Goal: Find contact information: Find contact information

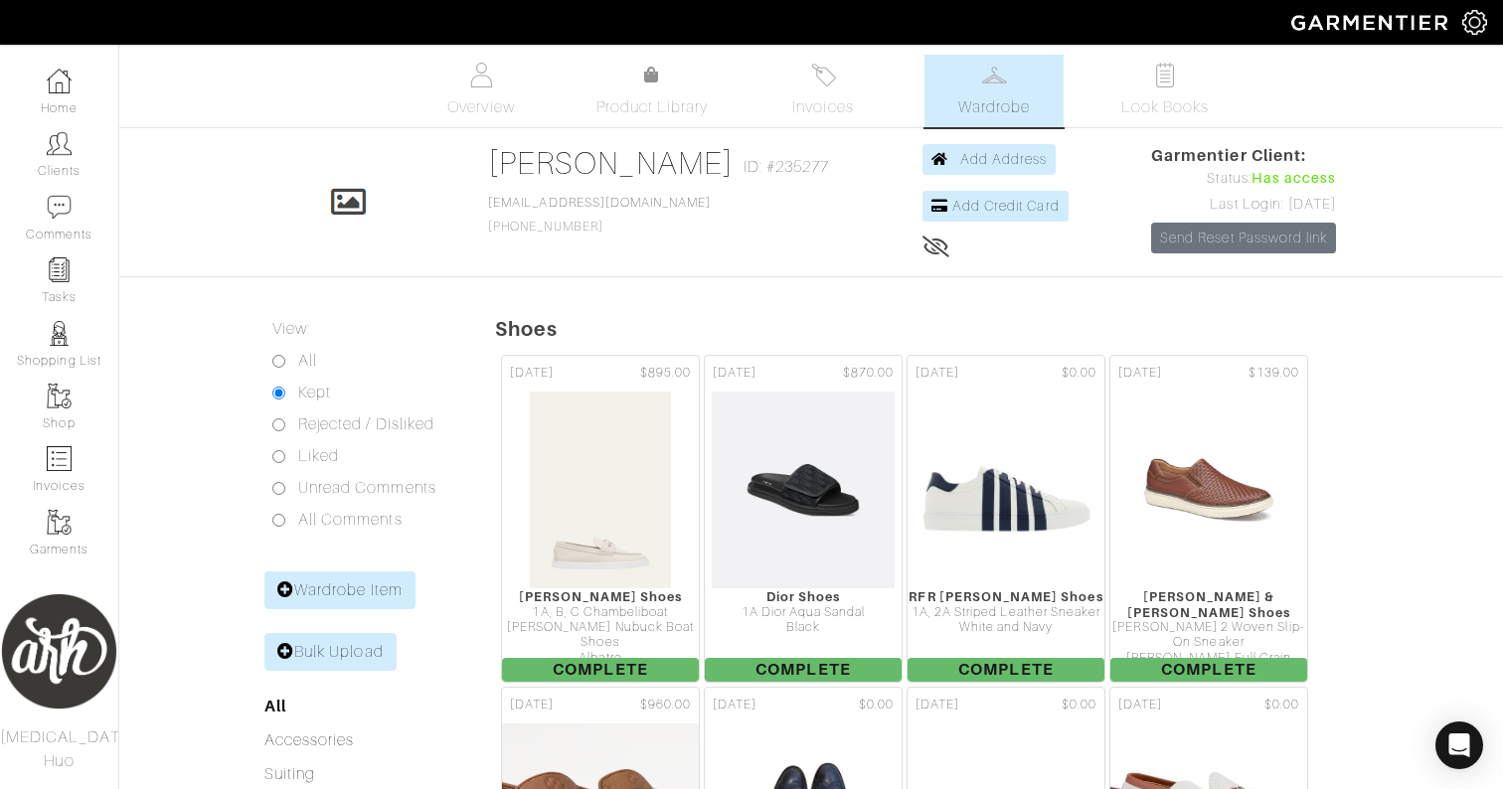
scroll to position [181, 0]
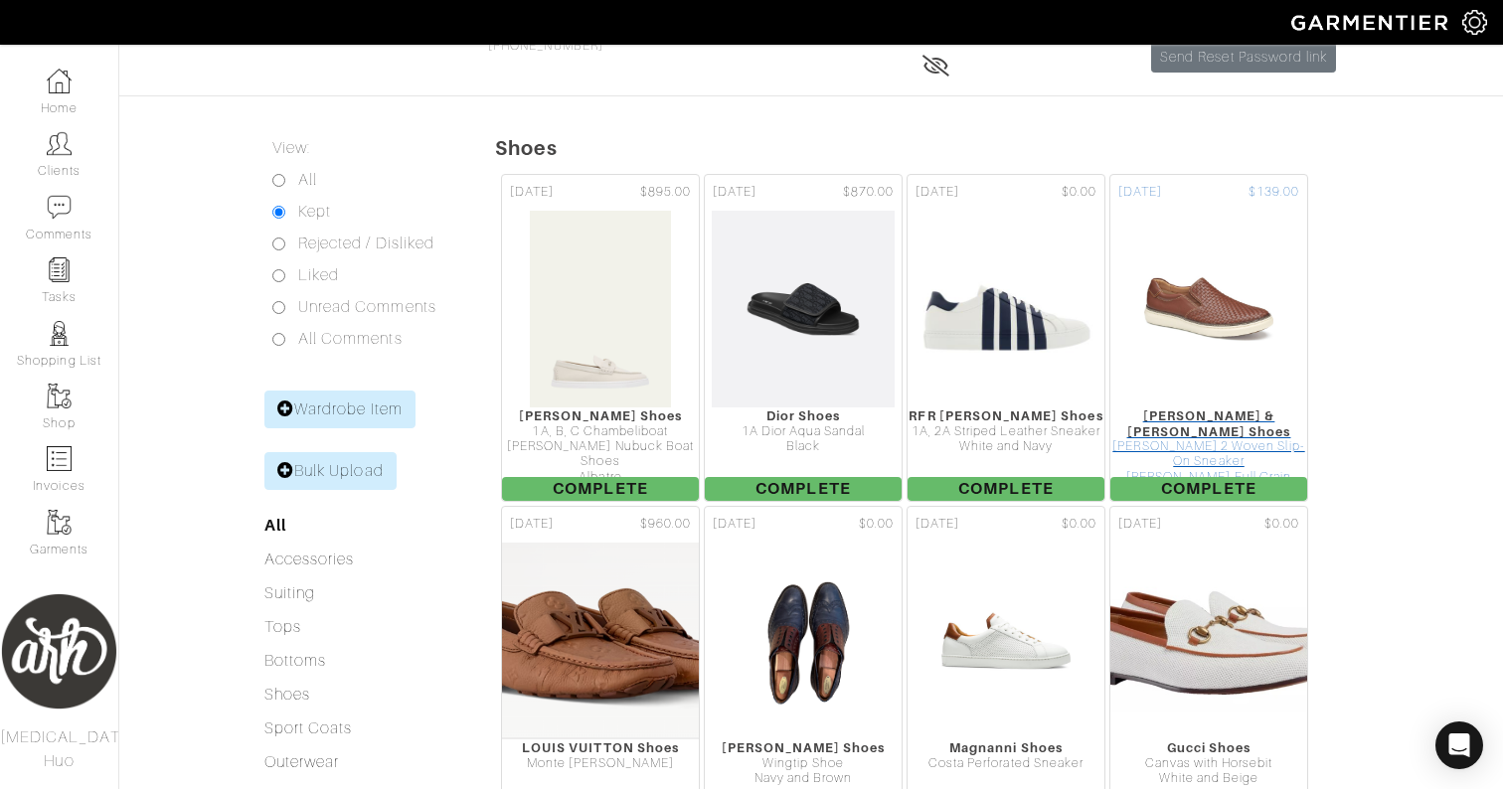
drag, startPoint x: 817, startPoint y: 120, endPoint x: 1169, endPoint y: 493, distance: 512.5
click at [1412, 499] on div "[DATE] $895.00 [PERSON_NAME] Shoes 1A, B, C Chambeliboat [PERSON_NAME] Nubuck B…" at bounding box center [999, 670] width 1008 height 1004
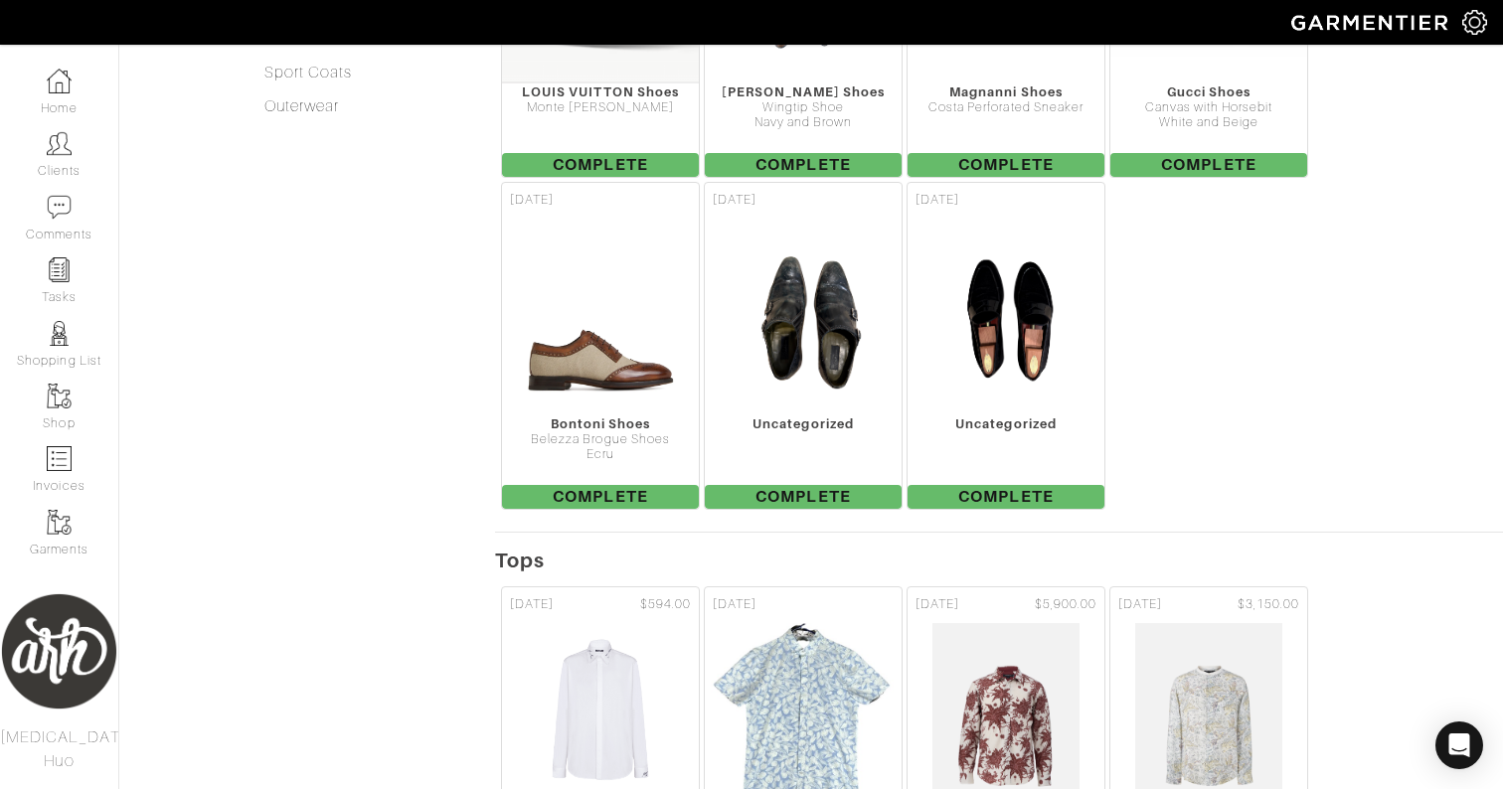
scroll to position [0, 0]
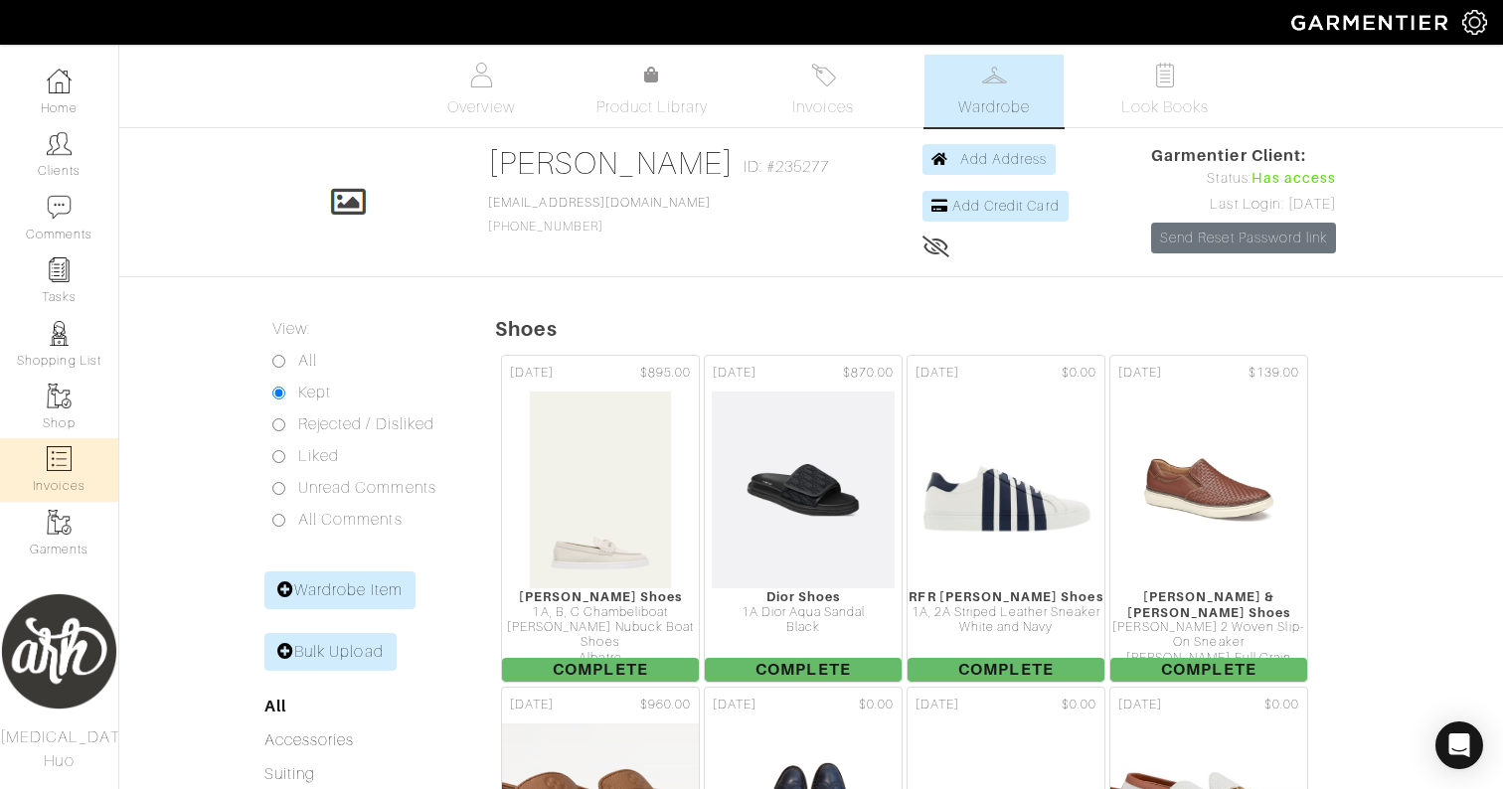
click at [59, 464] on img at bounding box center [59, 458] width 25 height 25
select select
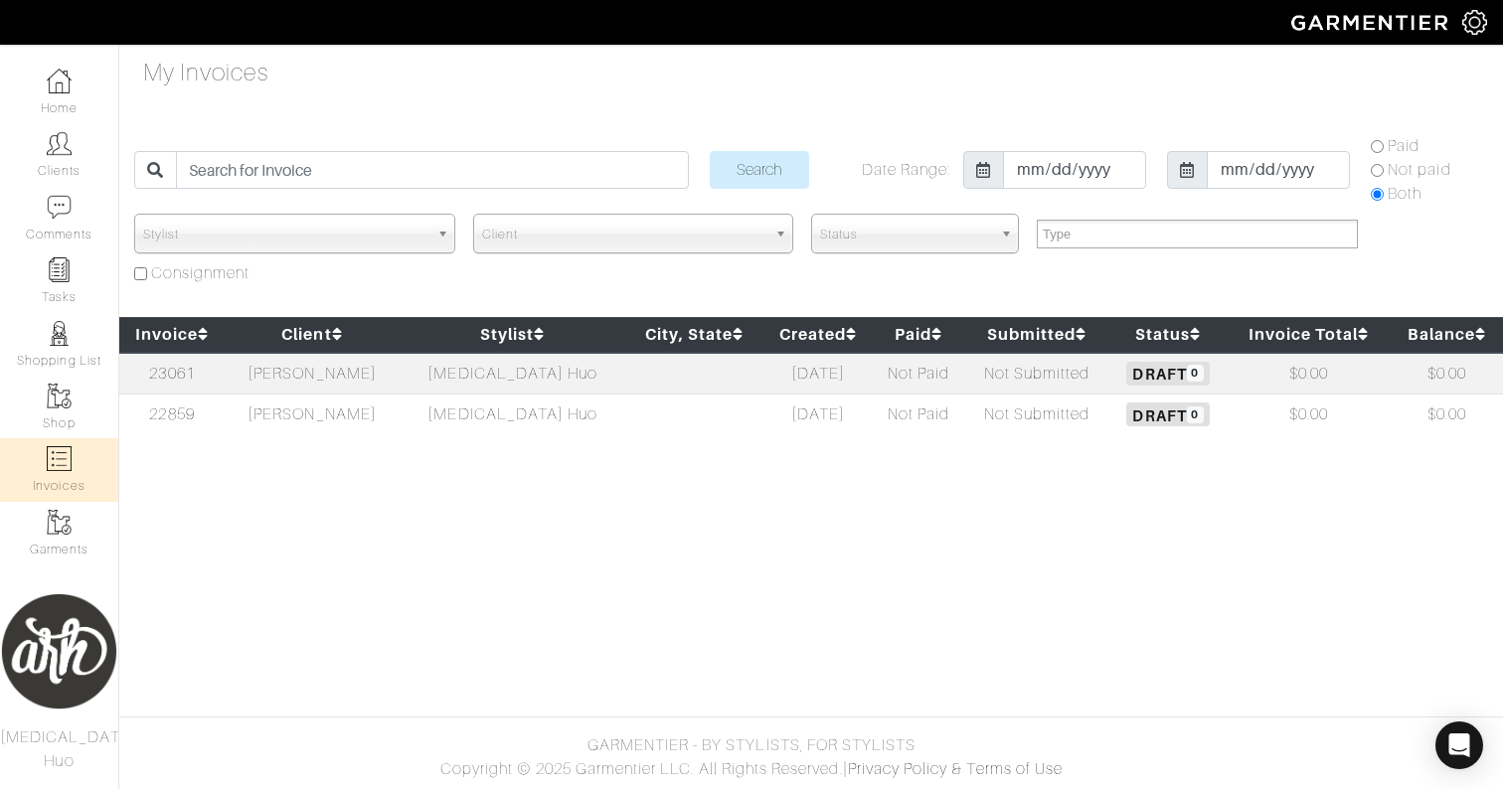
click at [1378, 149] on input "Paid" at bounding box center [1377, 146] width 13 height 13
radio input "true"
click at [56, 348] on link "Shopping List" at bounding box center [59, 344] width 118 height 63
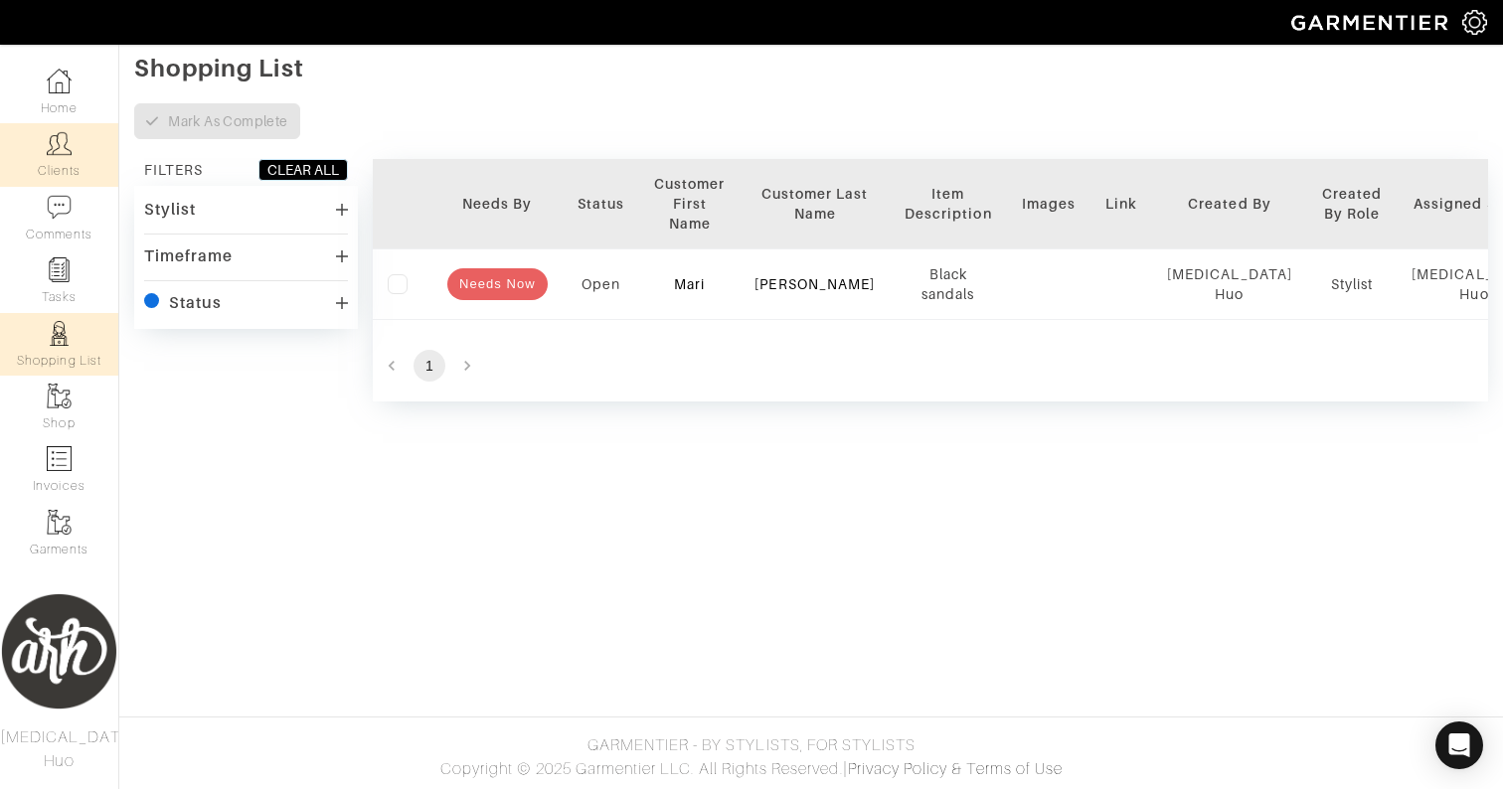
click at [21, 123] on link "Clients" at bounding box center [59, 154] width 118 height 63
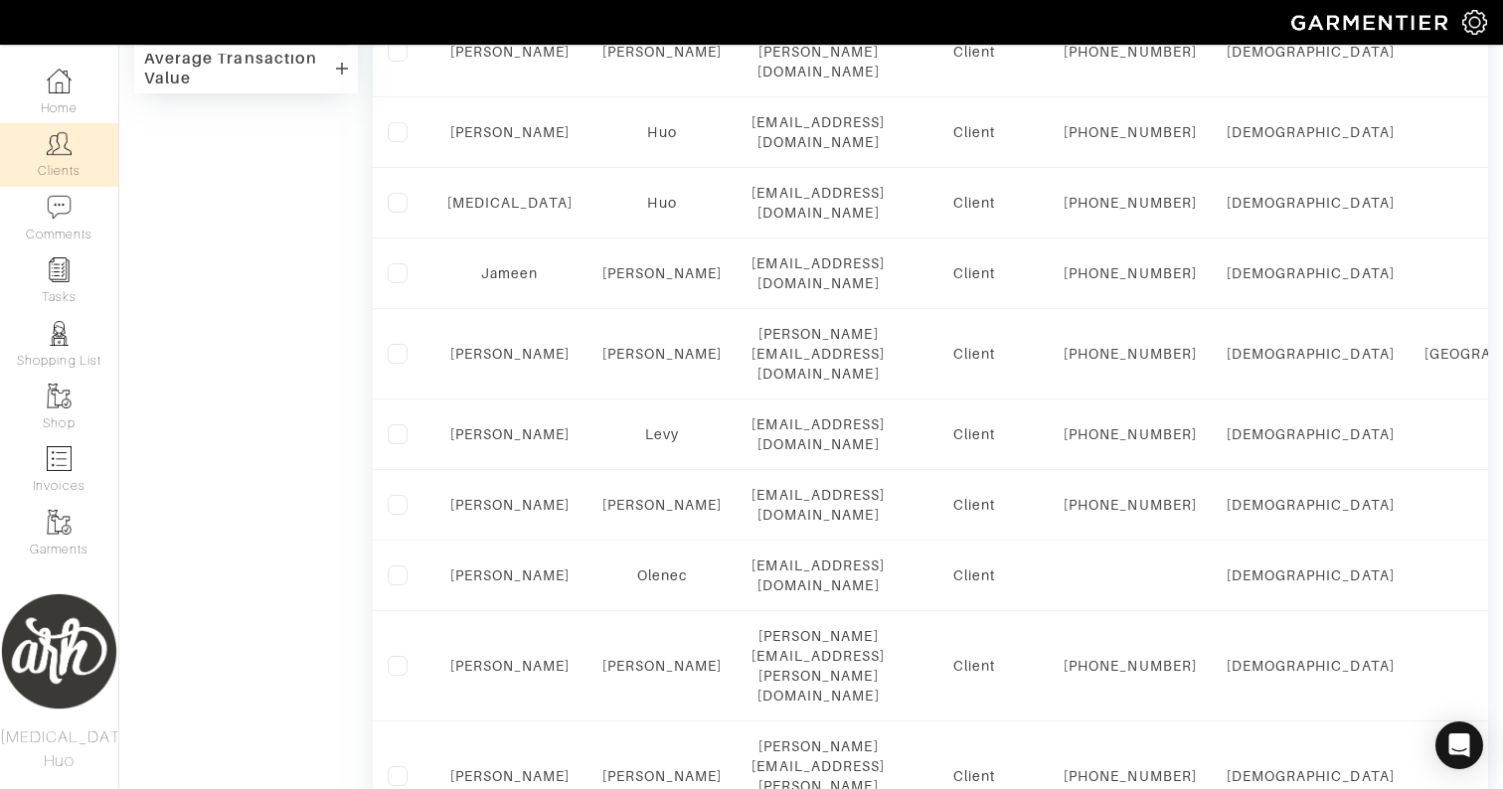
scroll to position [866, 0]
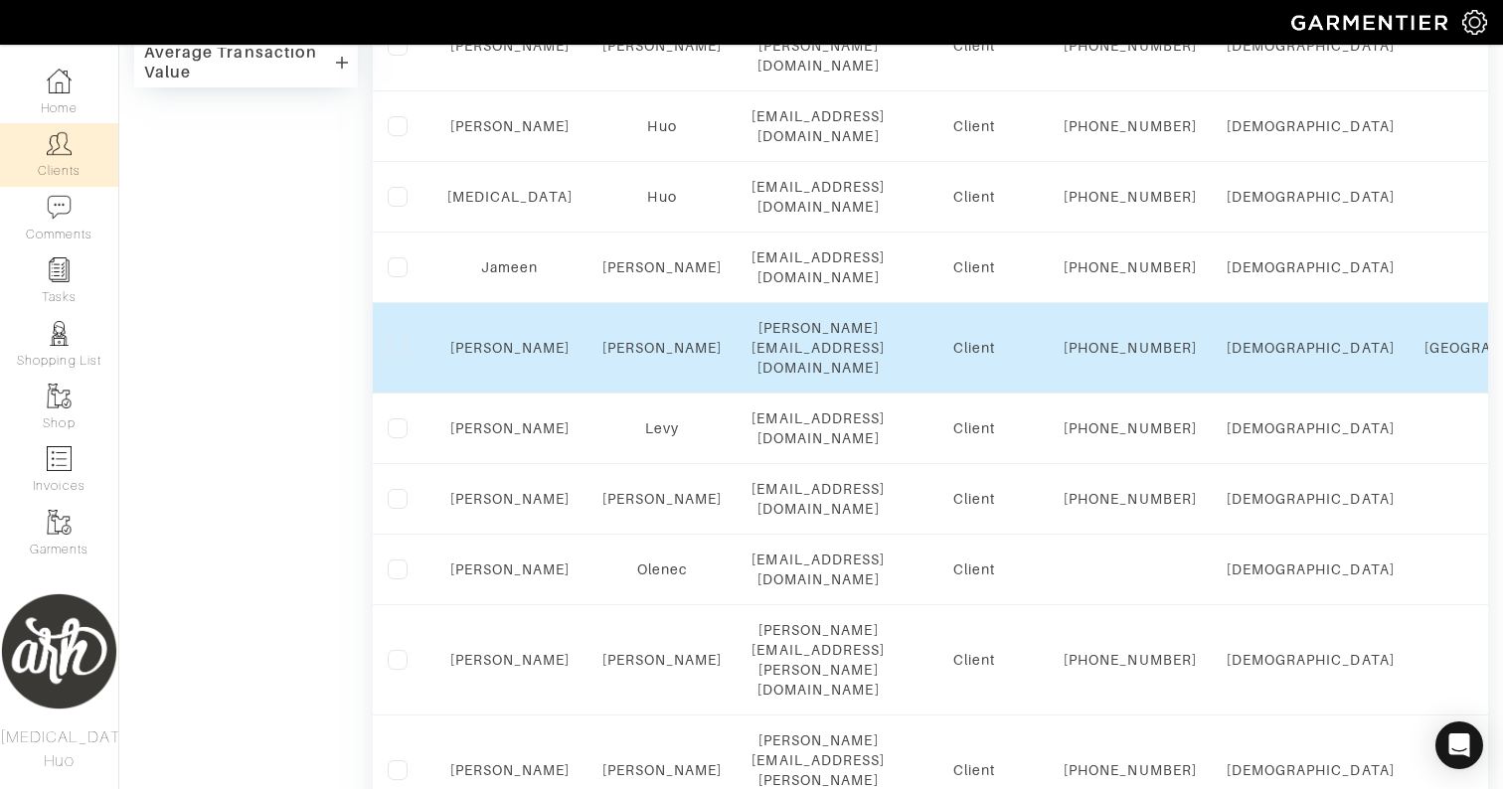
click at [845, 378] on div "[PERSON_NAME][EMAIL_ADDRESS][DOMAIN_NAME]" at bounding box center [817, 348] width 133 height 60
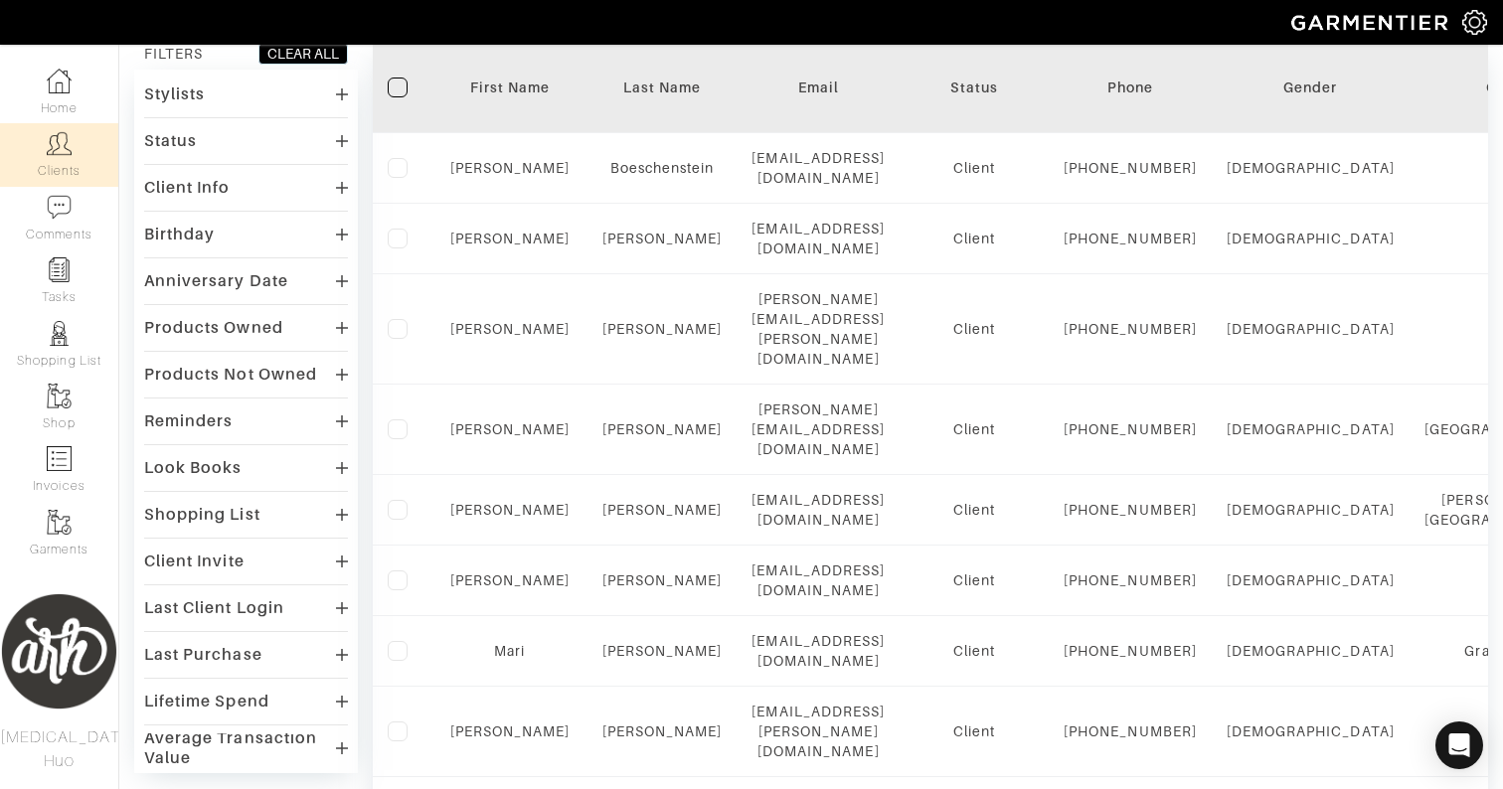
scroll to position [174, 0]
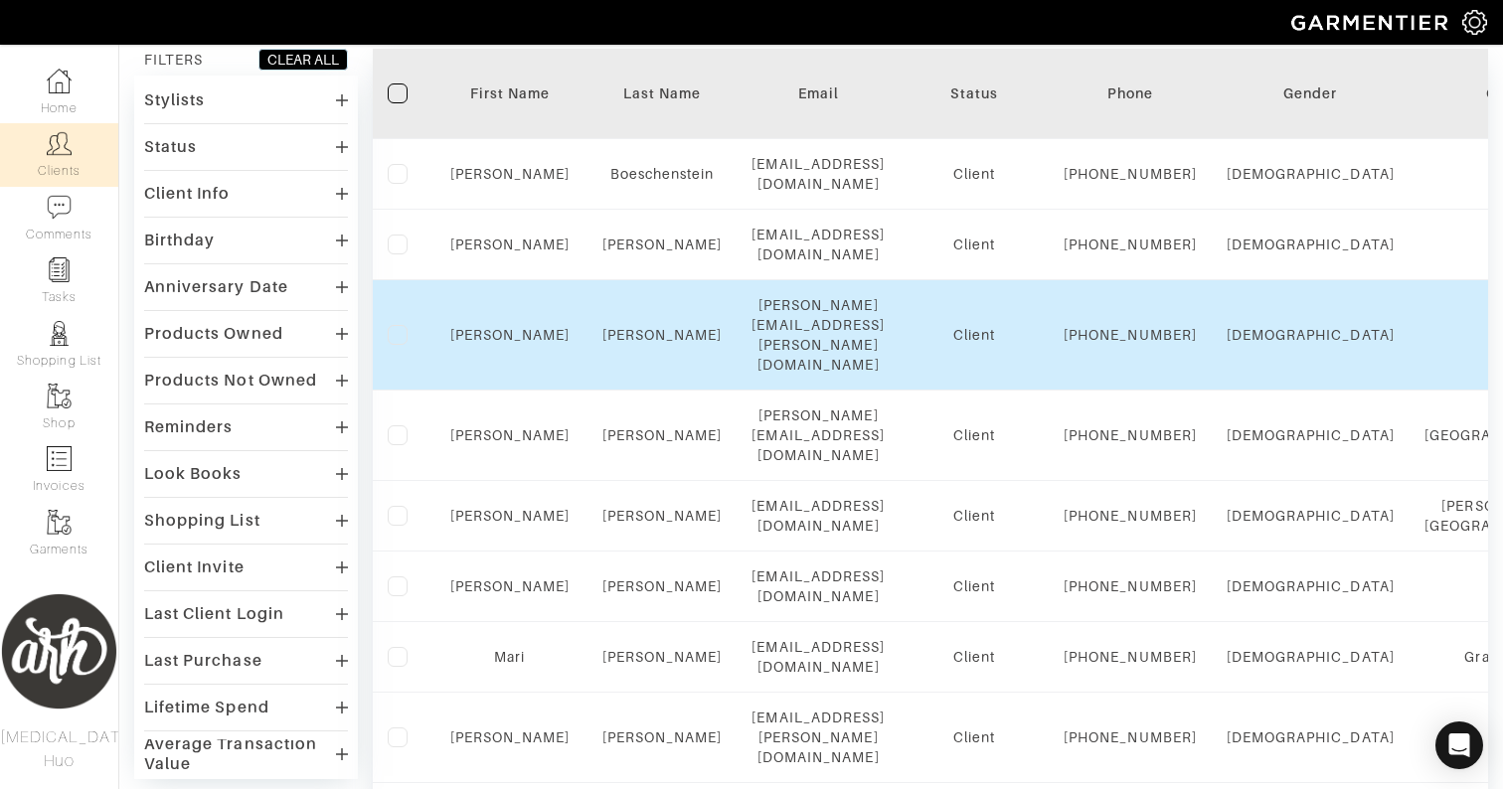
click at [843, 365] on div "[PERSON_NAME][EMAIL_ADDRESS][PERSON_NAME][DOMAIN_NAME]" at bounding box center [817, 335] width 133 height 80
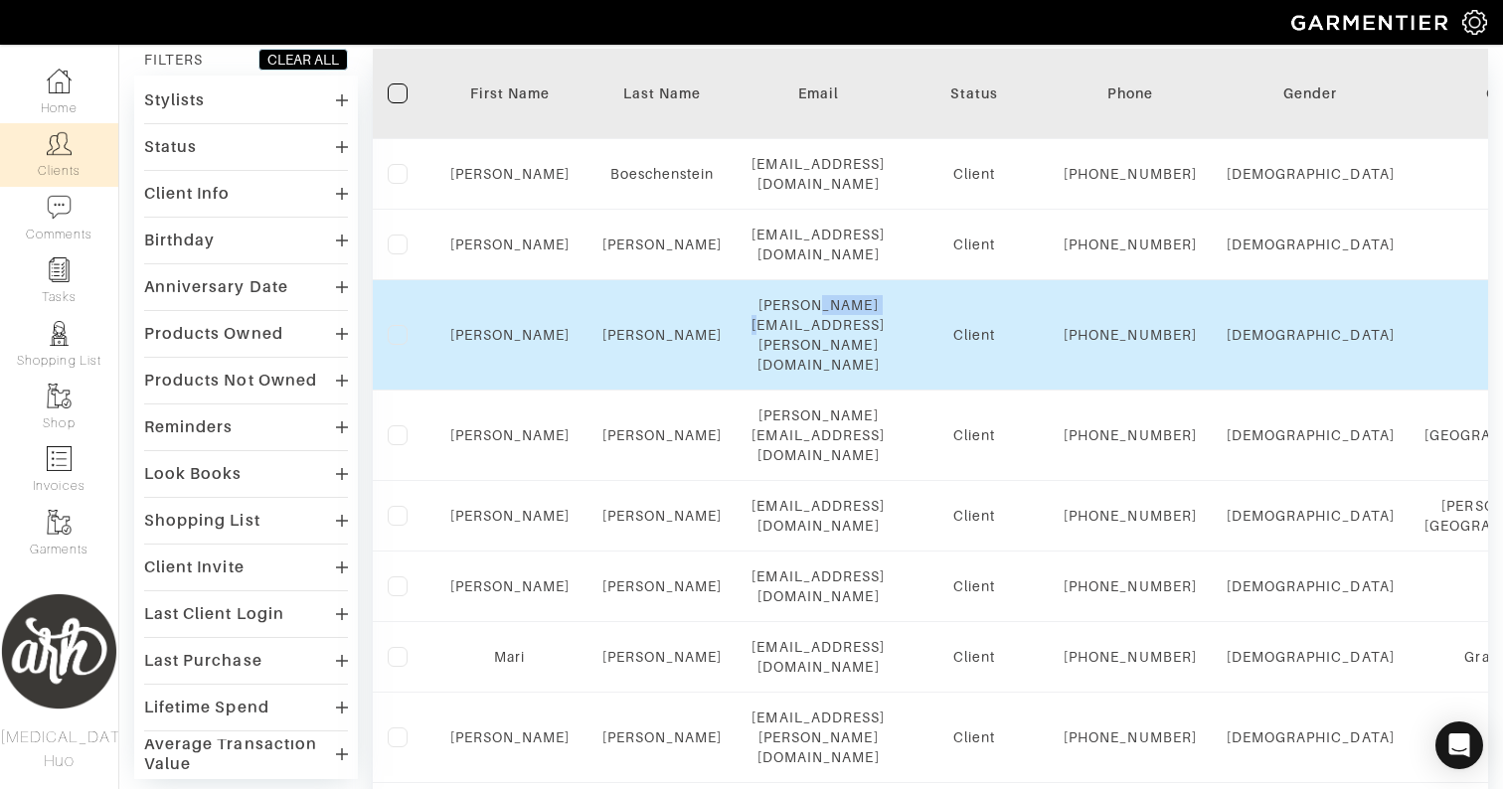
click at [843, 365] on div "[PERSON_NAME][EMAIL_ADDRESS][PERSON_NAME][DOMAIN_NAME]" at bounding box center [817, 335] width 133 height 80
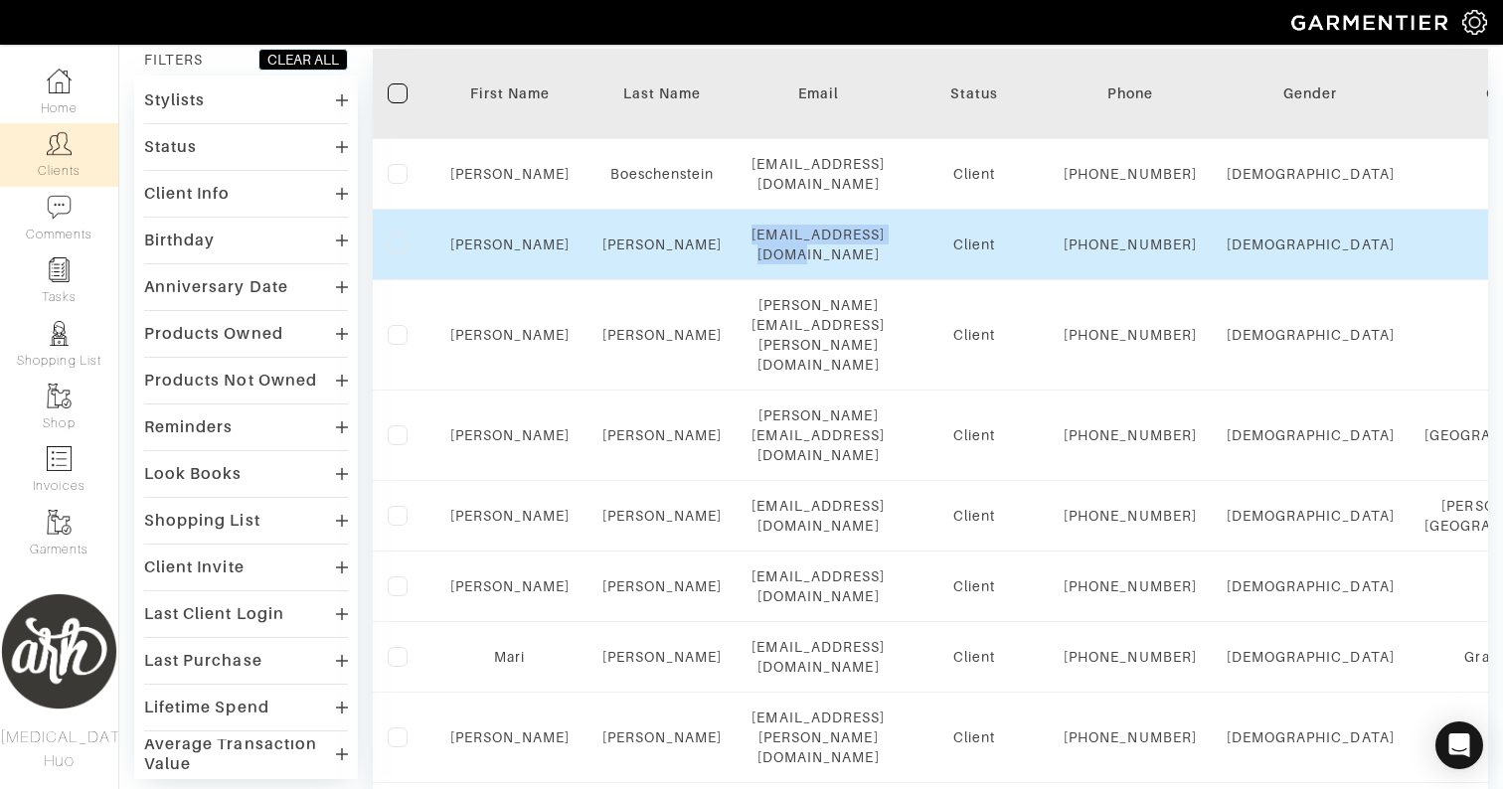
copy div "[EMAIL_ADDRESS][DOMAIN_NAME]"
drag, startPoint x: 981, startPoint y: 273, endPoint x: 793, endPoint y: 263, distance: 188.1
click at [793, 263] on div "[EMAIL_ADDRESS][DOMAIN_NAME]" at bounding box center [817, 245] width 133 height 40
